Goal: Task Accomplishment & Management: Use online tool/utility

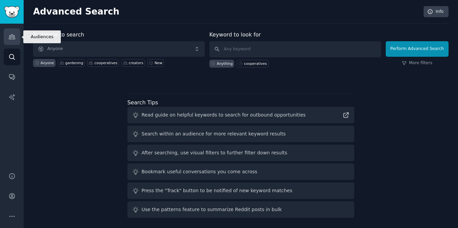
click at [15, 39] on link "Audiences" at bounding box center [12, 36] width 17 height 17
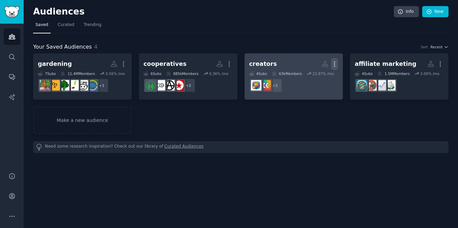
click at [337, 64] on icon "button" at bounding box center [334, 64] width 7 height 7
click at [316, 78] on p "Delete" at bounding box center [317, 78] width 16 height 7
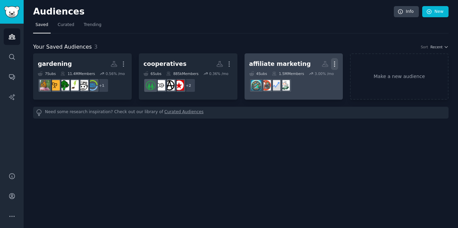
click at [335, 63] on icon "button" at bounding box center [334, 64] width 7 height 7
click at [315, 78] on p "Delete" at bounding box center [317, 78] width 16 height 7
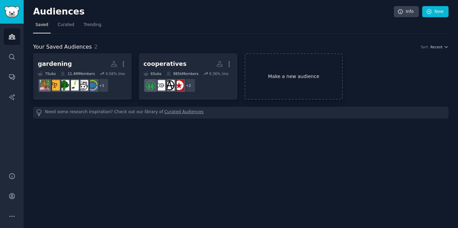
click at [283, 74] on link "Make a new audience" at bounding box center [294, 76] width 99 height 46
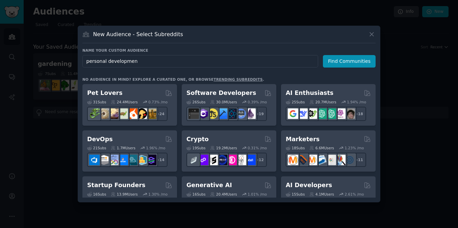
type input "personal development"
click button "Find Communities" at bounding box center [349, 61] width 53 height 13
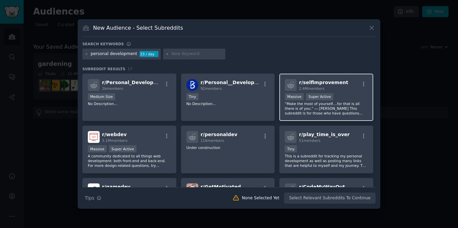
click at [328, 112] on p "“Make the most of yourself....for that is all there is of you.” ― [PERSON_NAME]…" at bounding box center [326, 108] width 83 height 14
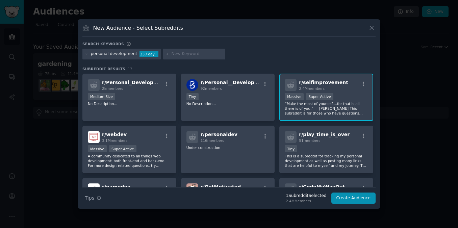
click at [175, 53] on input "text" at bounding box center [197, 54] width 51 height 6
type input "self improvement"
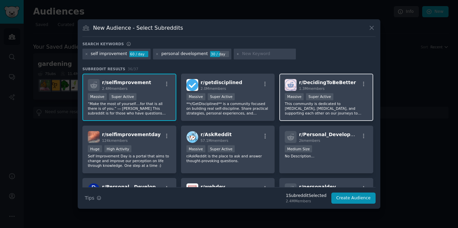
click at [315, 109] on p "This community is dedicated to [MEDICAL_DATA], [MEDICAL_DATA], and supporting e…" at bounding box center [326, 108] width 83 height 14
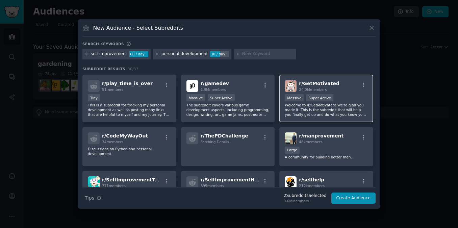
scroll to position [159, 0]
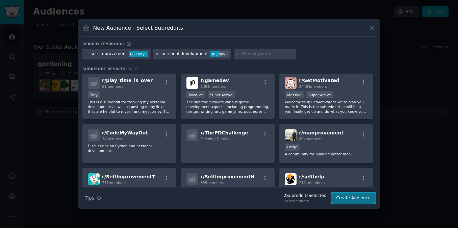
click at [348, 197] on button "Create Audience" at bounding box center [354, 198] width 45 height 11
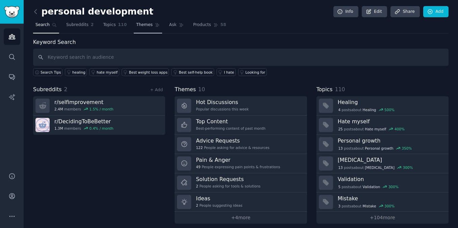
click at [143, 25] on span "Themes" at bounding box center [144, 25] width 17 height 6
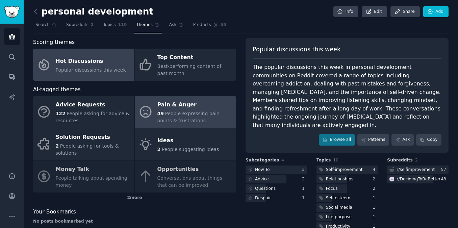
click at [185, 109] on div "Pain & Anger" at bounding box center [195, 105] width 75 height 11
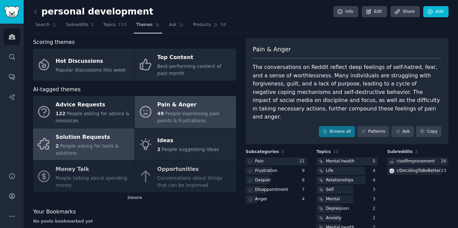
click at [88, 134] on div "Solution Requests" at bounding box center [93, 137] width 75 height 11
